Goal: Transaction & Acquisition: Purchase product/service

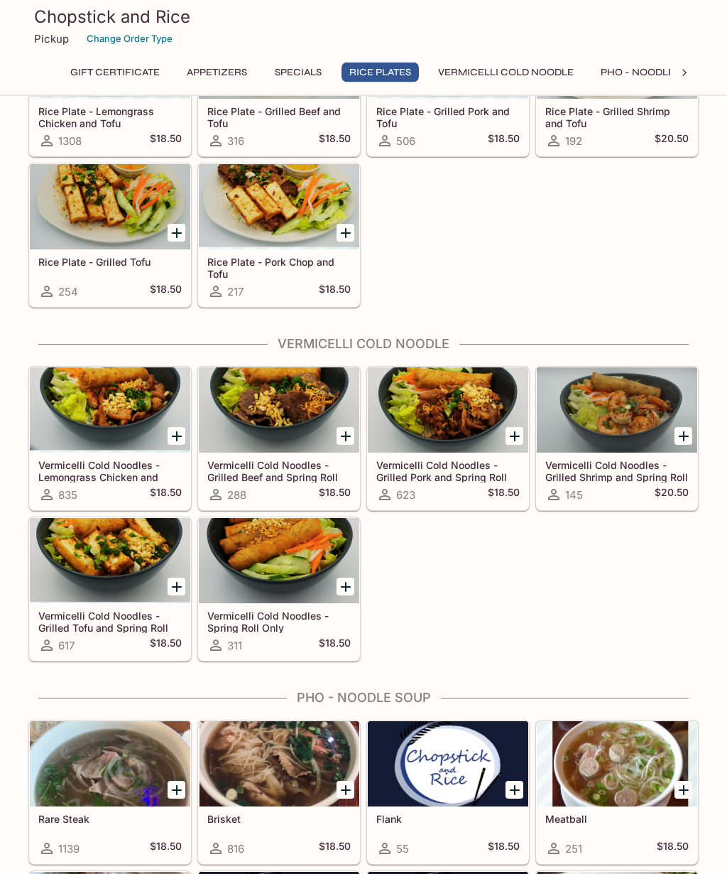
scroll to position [1045, 0]
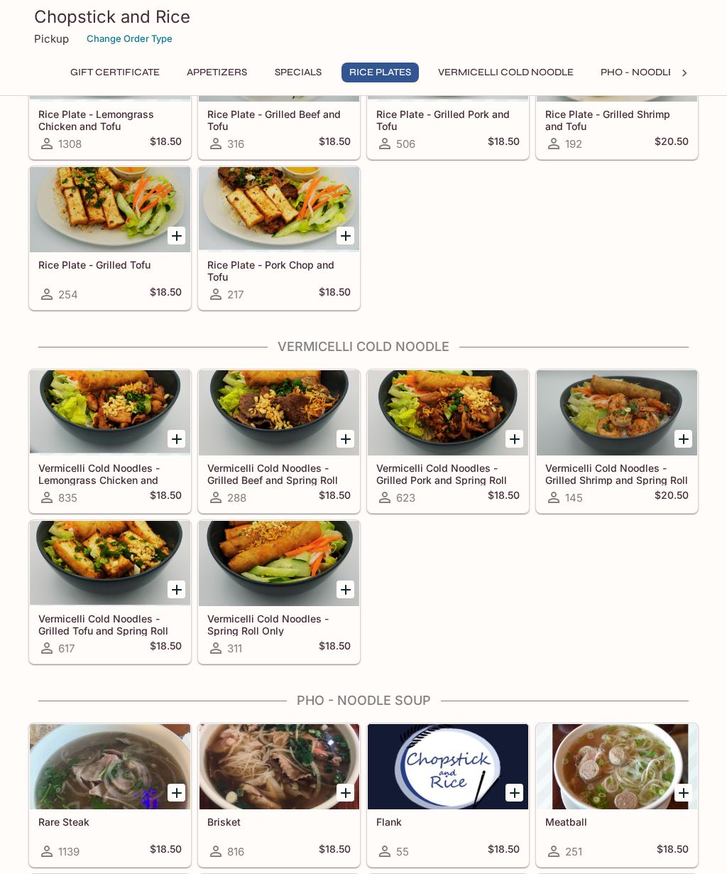
click at [123, 568] on div at bounding box center [110, 563] width 161 height 85
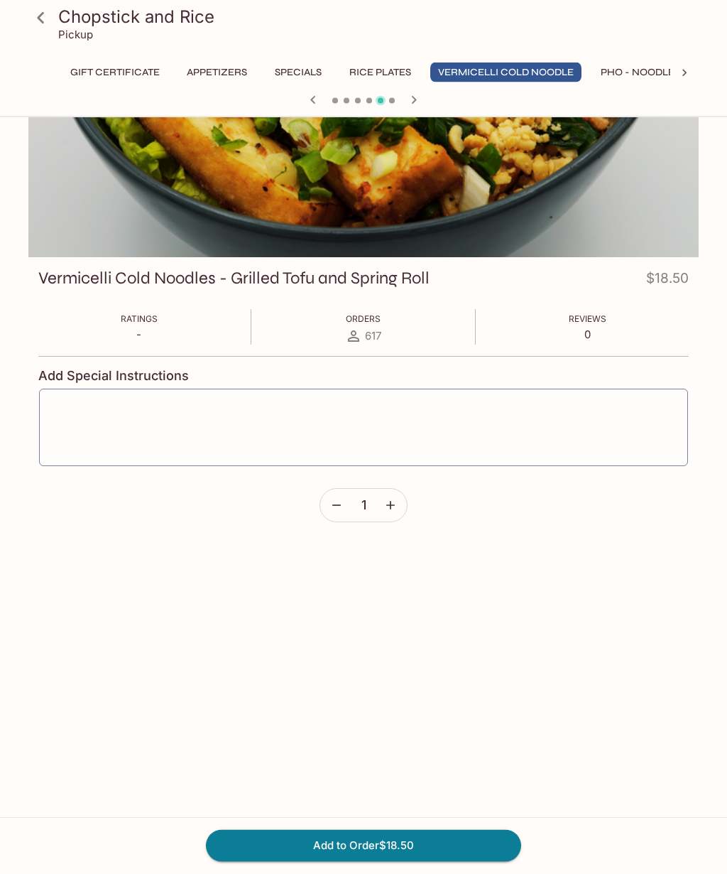
scroll to position [59, 0]
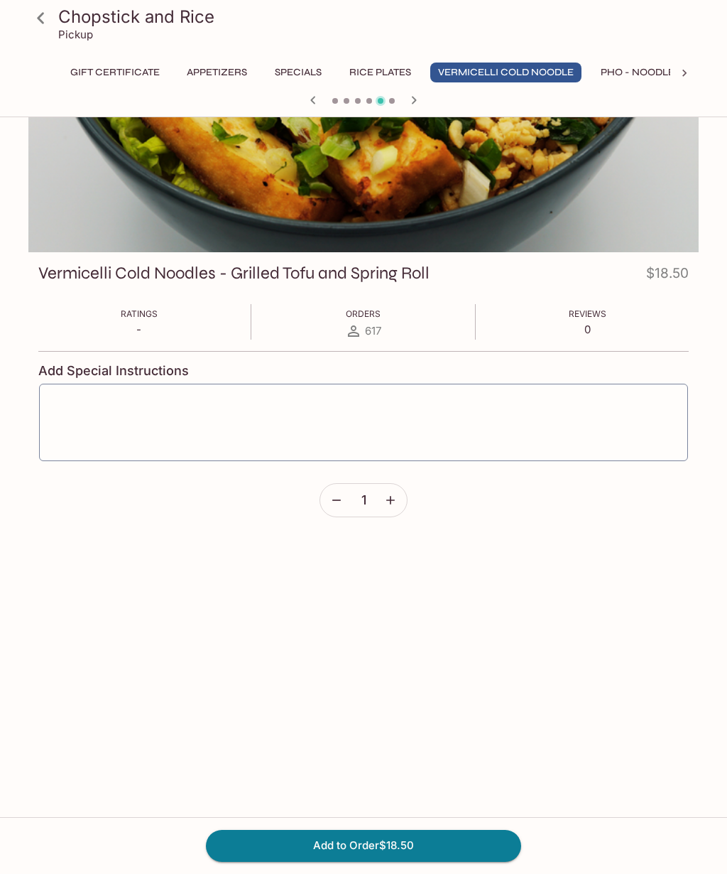
click at [36, 20] on icon at bounding box center [40, 18] width 25 height 25
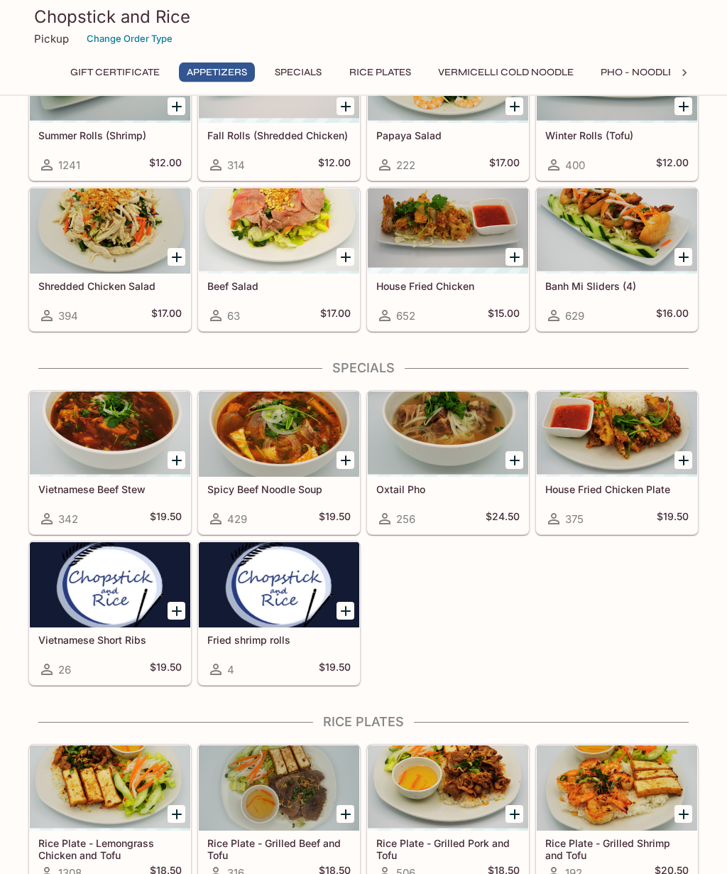
scroll to position [316, 0]
click at [645, 436] on div at bounding box center [617, 433] width 161 height 85
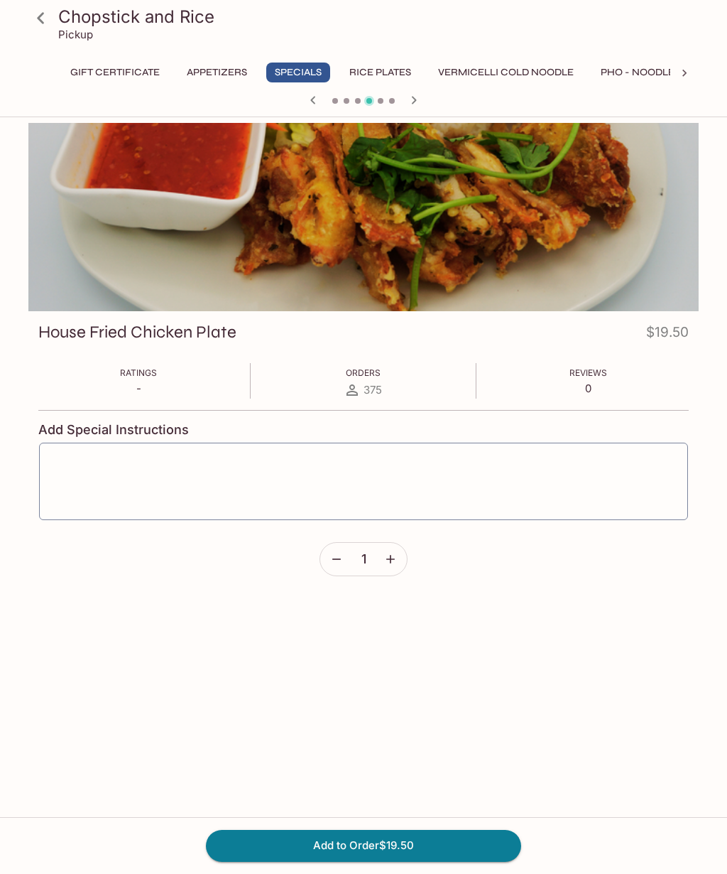
click at [35, 18] on icon at bounding box center [40, 18] width 25 height 25
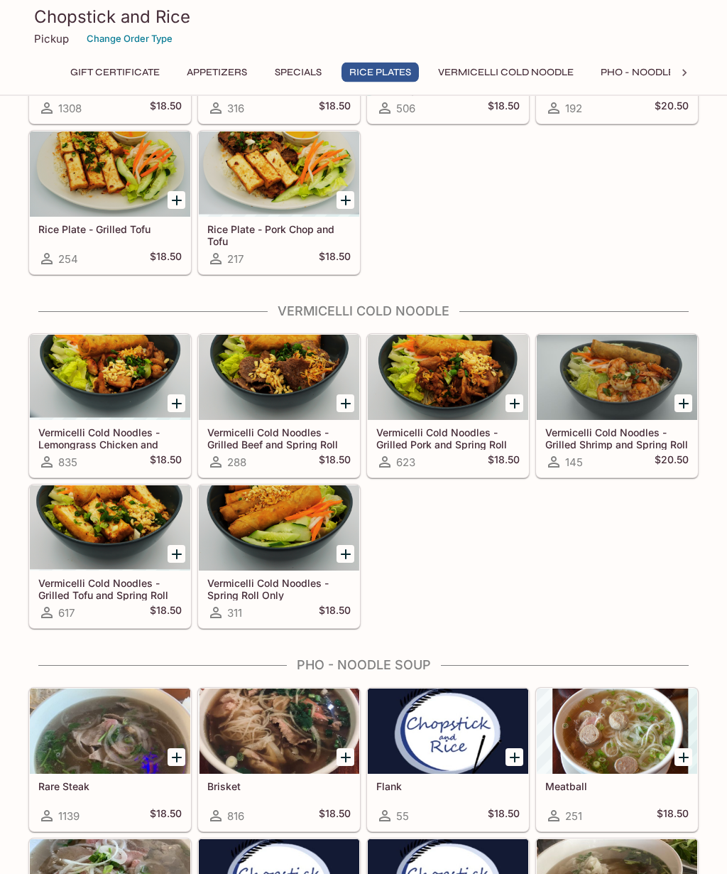
scroll to position [1083, 0]
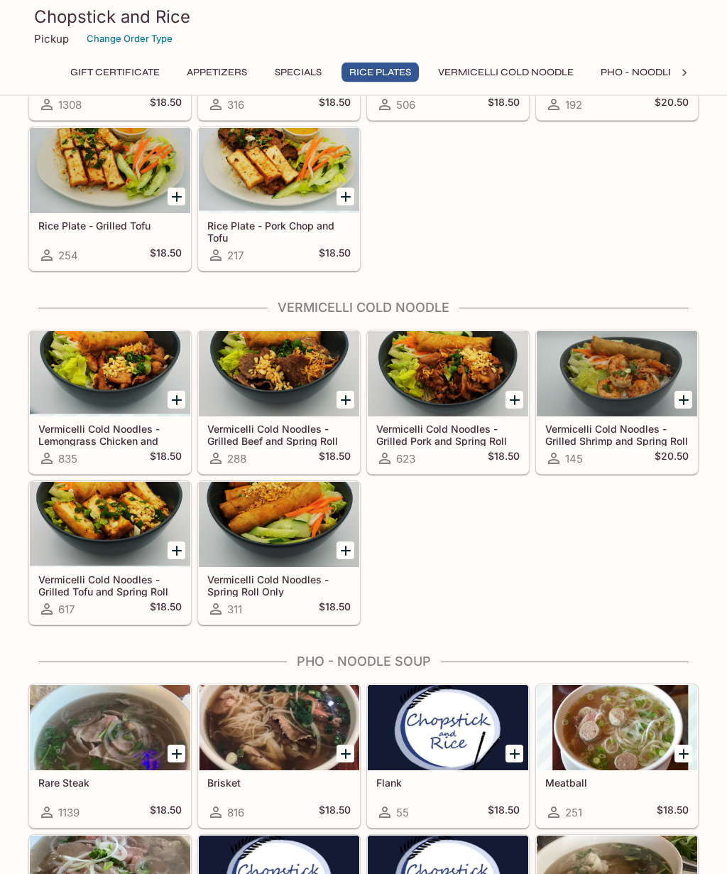
click at [171, 548] on icon "Add Vermicelli Cold Noodles - Grilled Tofu and Spring Roll" at bounding box center [176, 551] width 17 height 17
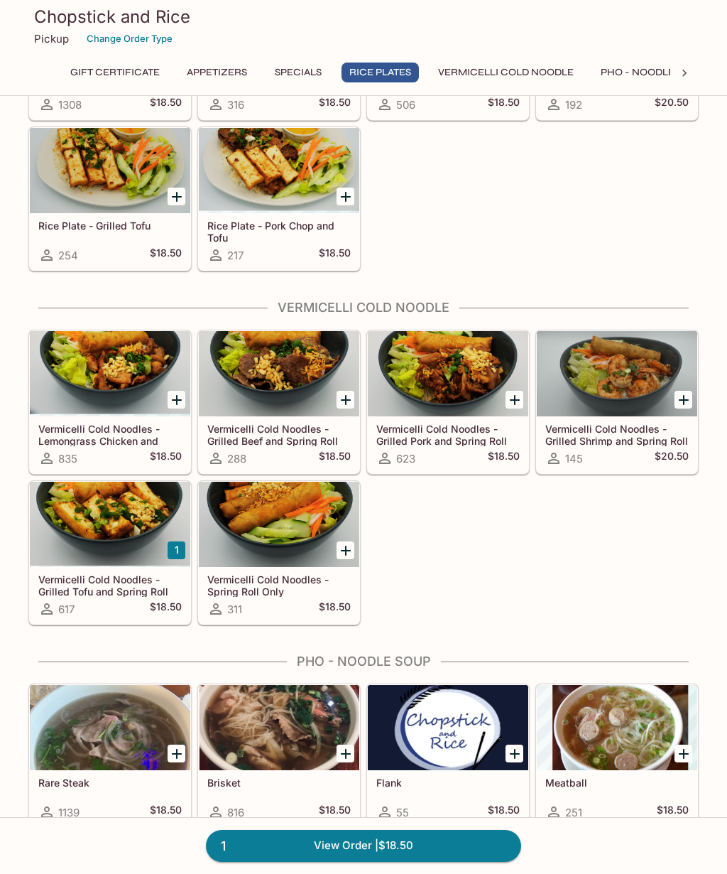
click at [416, 861] on link "1 View Order | $18.50" at bounding box center [363, 845] width 315 height 31
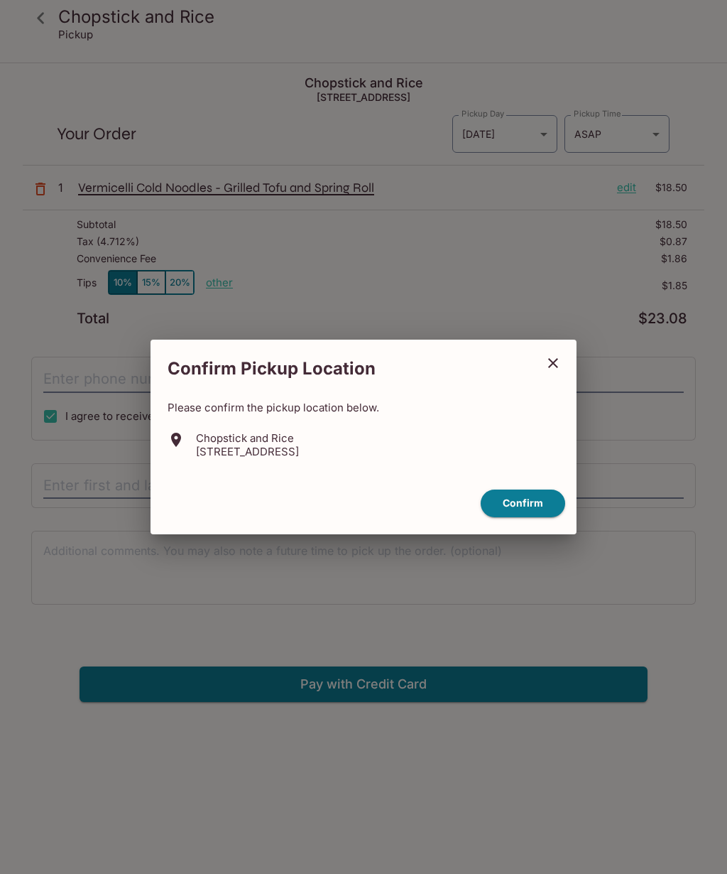
click at [562, 381] on button "close" at bounding box center [554, 363] width 36 height 36
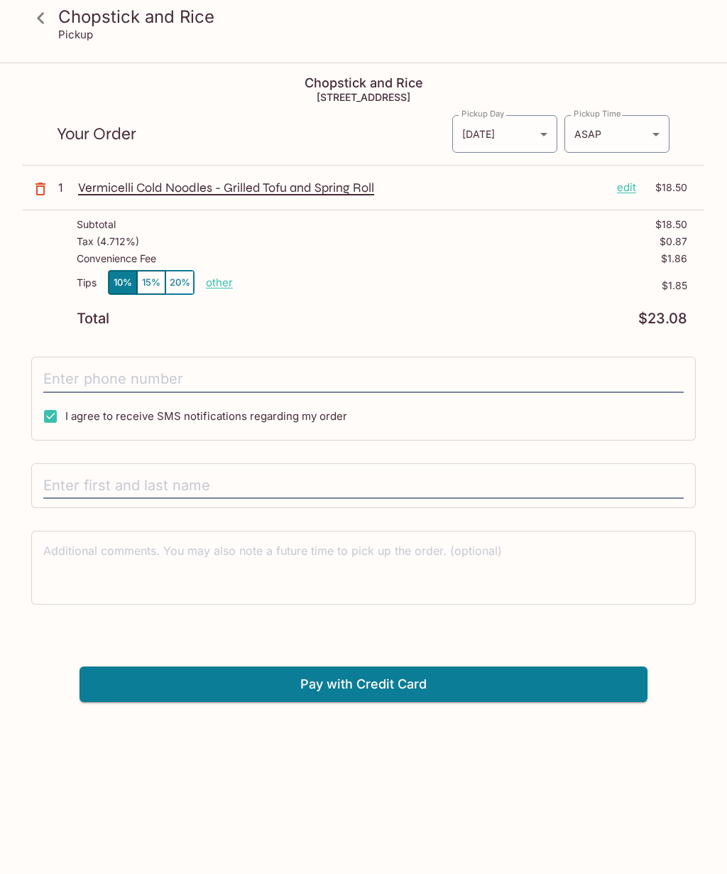
click at [162, 289] on button "15%" at bounding box center [151, 282] width 28 height 23
click at [179, 288] on button "20%" at bounding box center [180, 282] width 28 height 23
click at [146, 292] on button "15%" at bounding box center [151, 282] width 28 height 23
click at [528, 143] on body "Chopstick and Rice Pickup Chopstick and Rice [STREET_ADDRESS] Your Order Pickup…" at bounding box center [363, 501] width 727 height 874
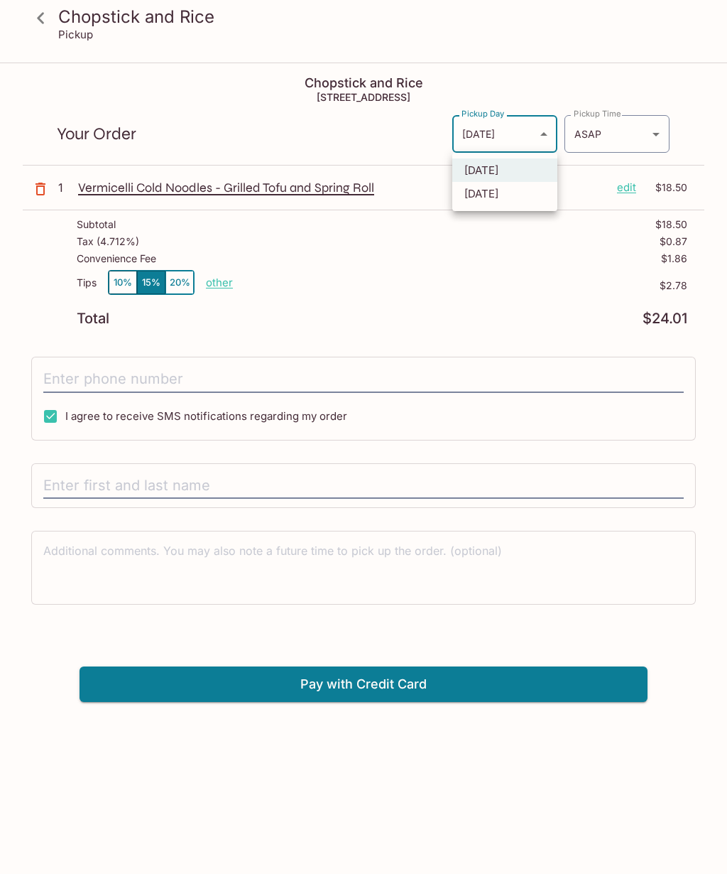
click at [533, 139] on div at bounding box center [363, 437] width 727 height 874
click at [654, 136] on body "Chopstick and Rice Pickup Chopstick and Rice [STREET_ADDRESS] Your Order Pickup…" at bounding box center [363, 501] width 727 height 874
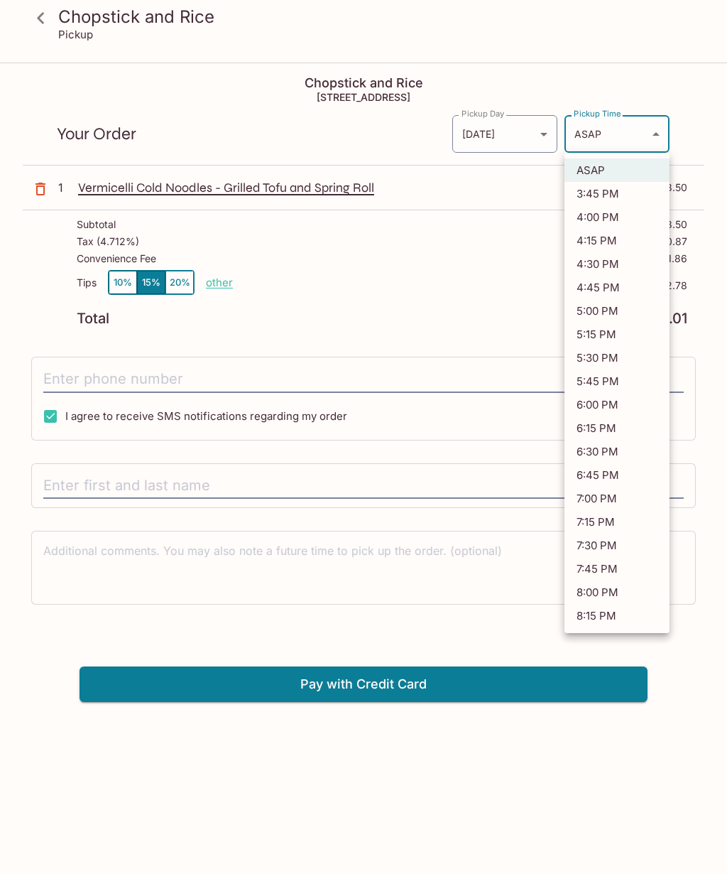
click at [619, 313] on li "5:00 PM" at bounding box center [617, 310] width 105 height 23
type input "[DATE]T03:00:22.000000Z"
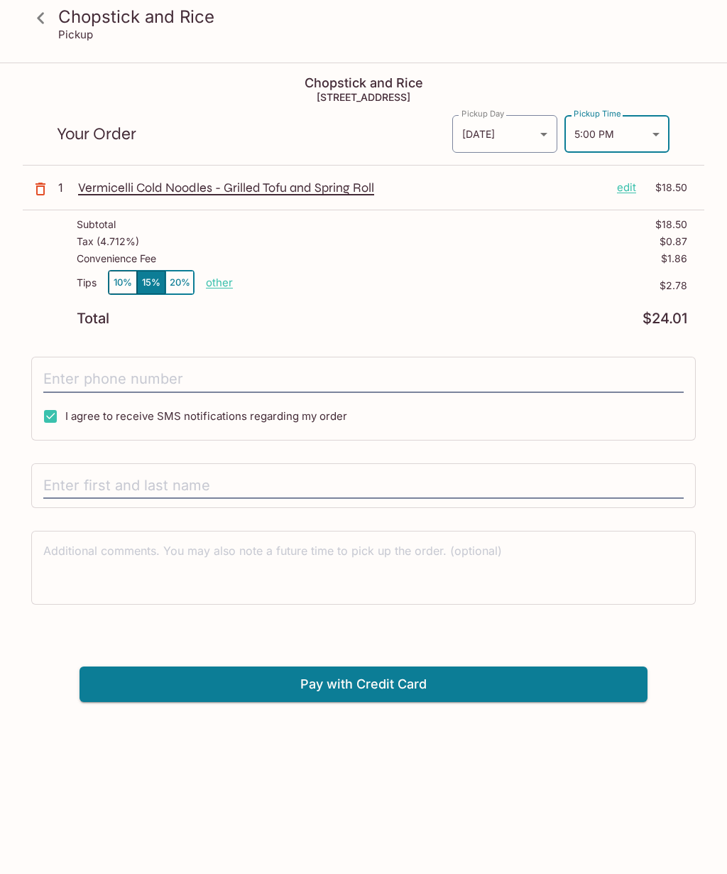
click at [129, 381] on input "tel" at bounding box center [363, 379] width 641 height 27
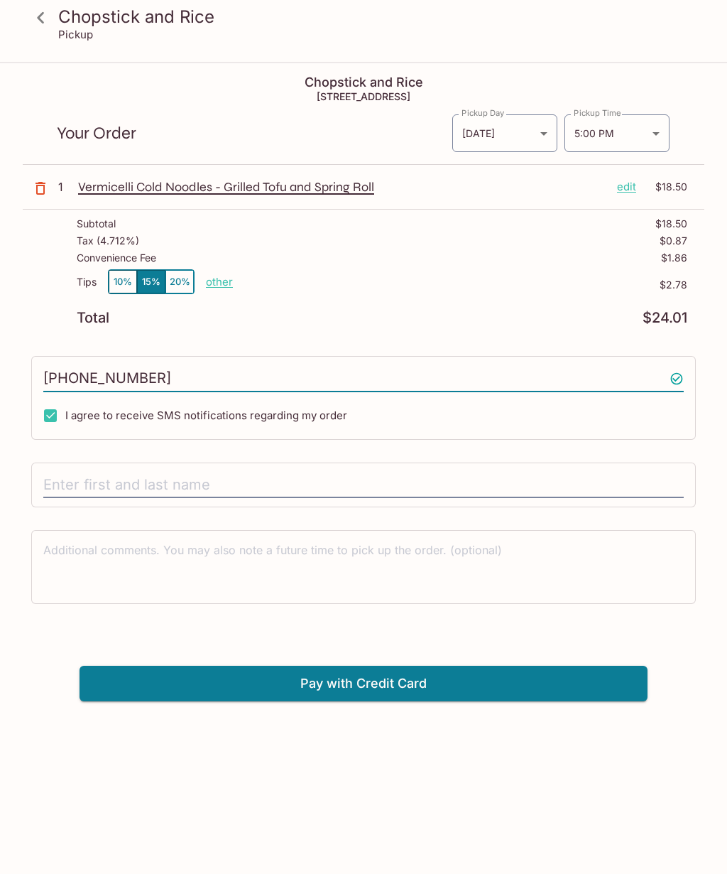
type input "[PHONE_NUMBER]"
click at [166, 487] on input "text" at bounding box center [363, 485] width 641 height 27
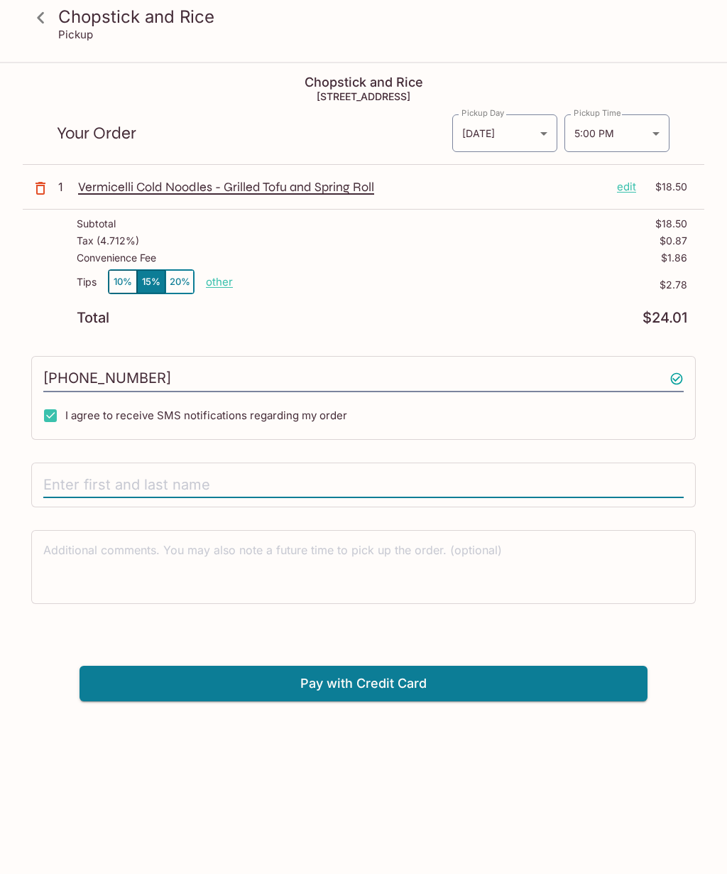
type input "[PERSON_NAME]"
click at [636, 147] on body "Chopstick and Rice Pickup Chopstick and Rice [STREET_ADDRESS] Your Order Pickup…" at bounding box center [363, 501] width 727 height 874
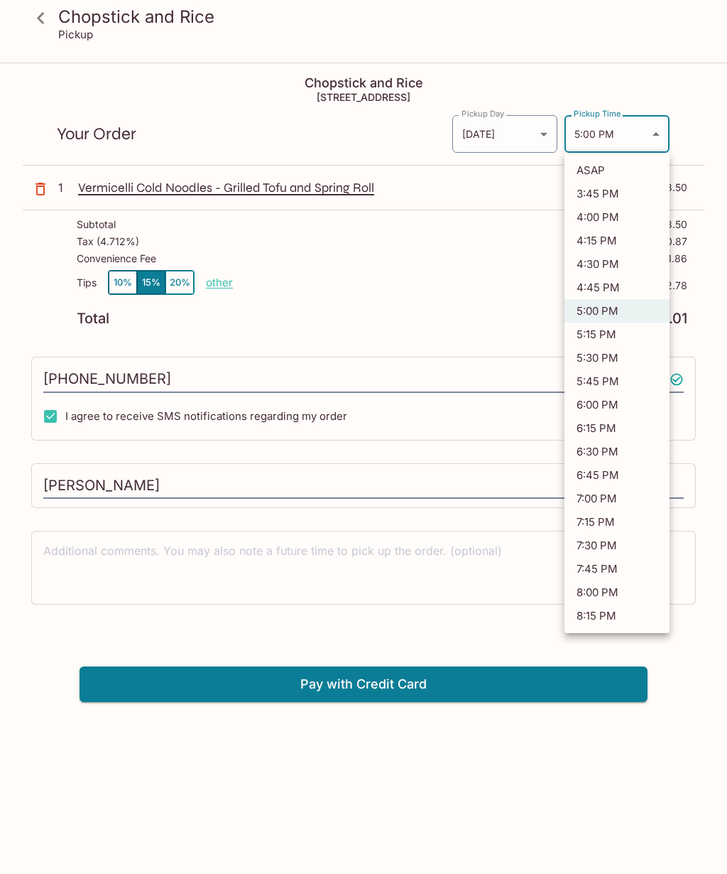
click at [647, 140] on div at bounding box center [363, 437] width 727 height 874
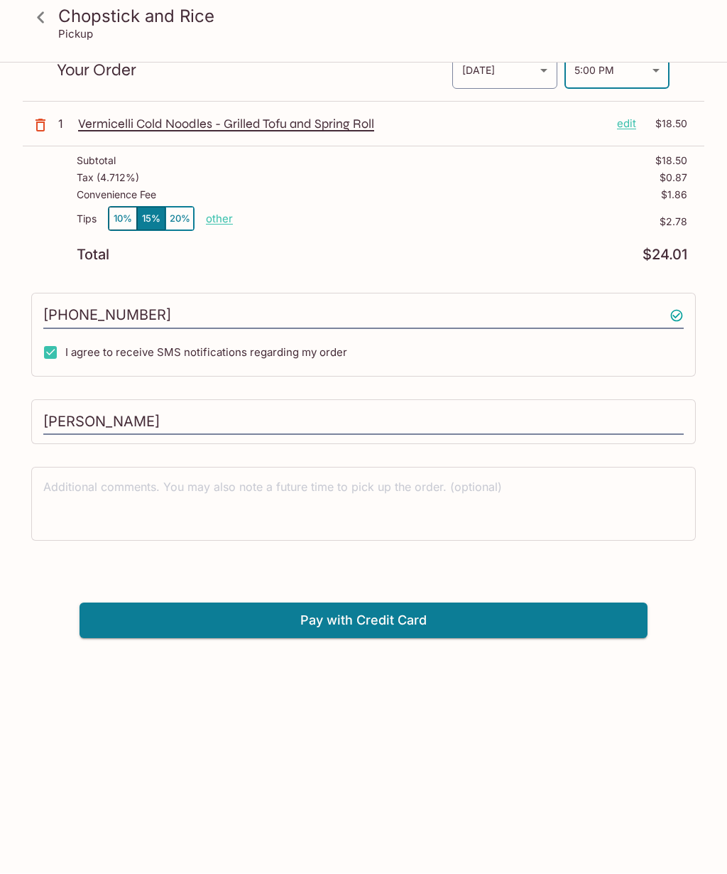
scroll to position [64, 0]
